Goal: Information Seeking & Learning: Learn about a topic

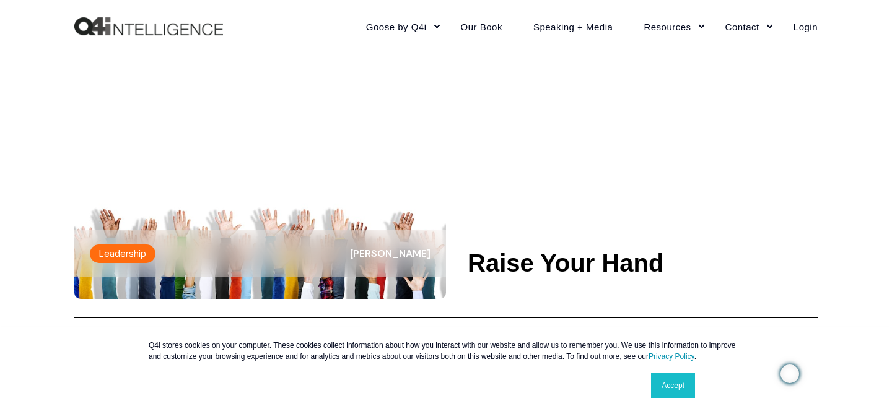
click at [421, 289] on img at bounding box center [260, 194] width 372 height 209
click at [679, 387] on link "Accept" at bounding box center [673, 385] width 44 height 25
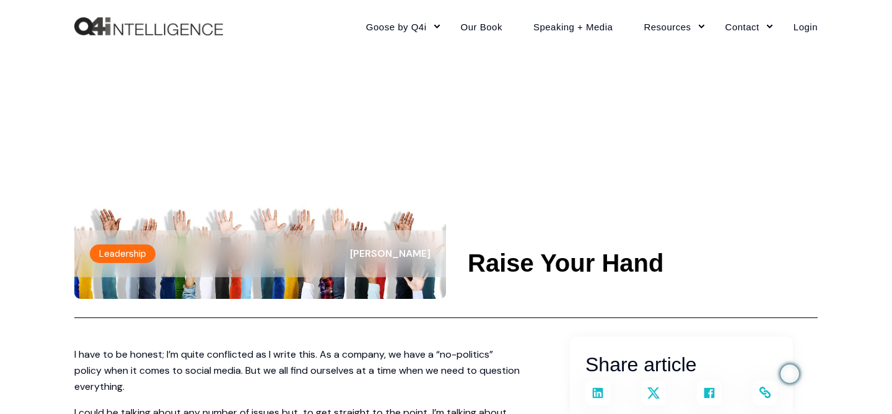
click at [352, 294] on img at bounding box center [260, 194] width 372 height 209
